Goal: Find contact information: Find contact information

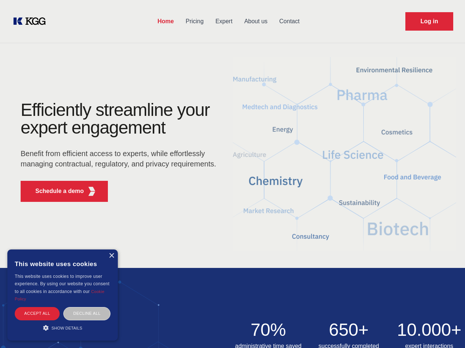
click at [233, 174] on div "Efficiently streamline your expert engagement Benefit from efficient access to …" at bounding box center [121, 154] width 224 height 106
click at [55, 191] on p "Schedule a demo" at bounding box center [59, 190] width 49 height 9
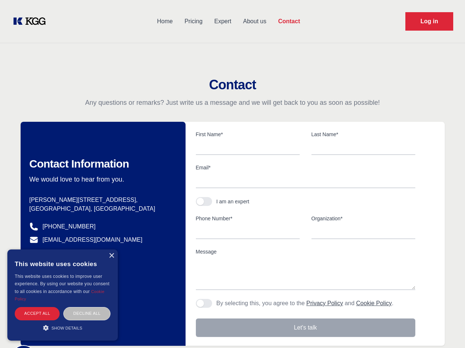
click at [111, 255] on div "× This website uses cookies This website uses cookies to improve user experienc…" at bounding box center [62, 294] width 111 height 91
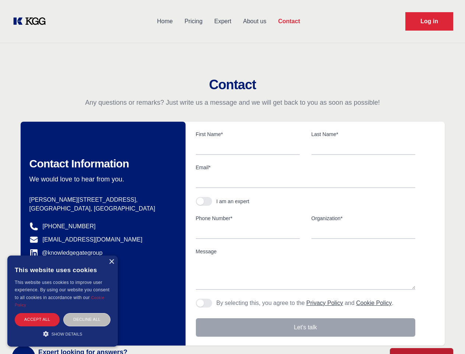
click at [37, 313] on div "Accept all" at bounding box center [37, 319] width 45 height 13
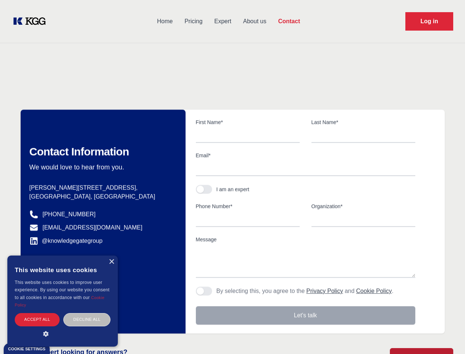
click at [87, 313] on div "Contact Information We would love to hear from you. Postal address [PERSON_NAME…" at bounding box center [103, 221] width 165 height 224
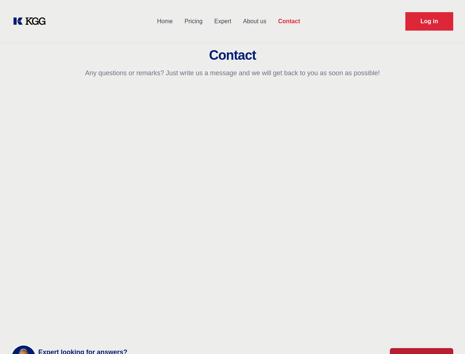
click at [63, 327] on main "Contact Any questions or remarks? Just write us a message and we will get back …" at bounding box center [232, 192] width 465 height 384
